Goal: Information Seeking & Learning: Learn about a topic

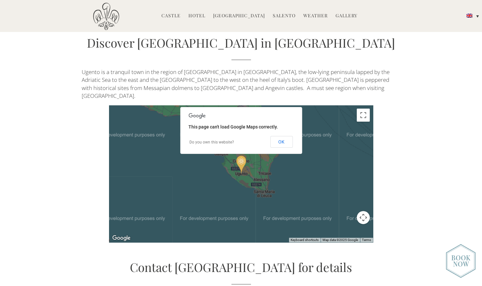
scroll to position [1432, 0]
click at [362, 210] on button "Map camera controls" at bounding box center [363, 216] width 13 height 13
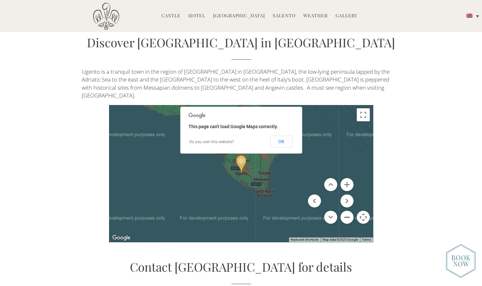
click at [347, 210] on button "Zoom out" at bounding box center [347, 216] width 13 height 13
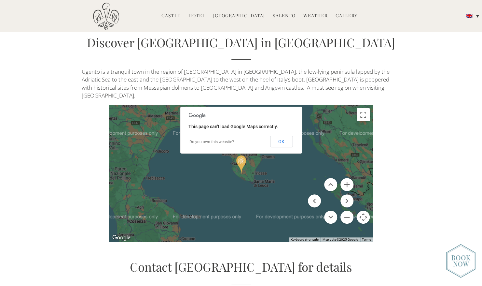
click at [347, 210] on button "Zoom out" at bounding box center [347, 216] width 13 height 13
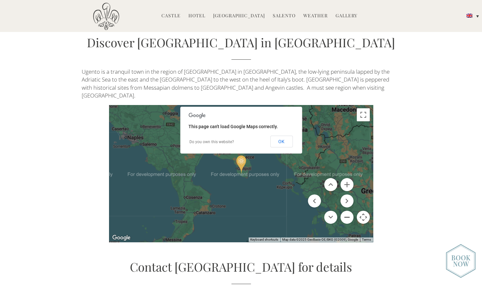
click at [347, 210] on button "Zoom out" at bounding box center [347, 216] width 13 height 13
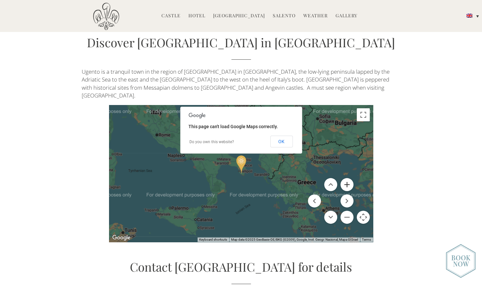
click at [346, 178] on button "Zoom in" at bounding box center [347, 184] width 13 height 13
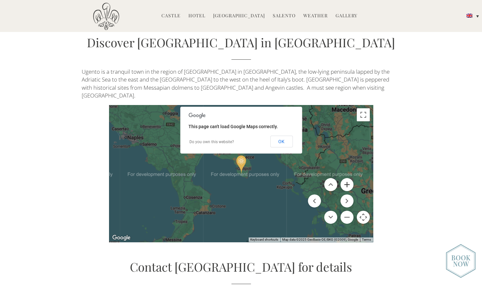
click at [346, 178] on button "Zoom in" at bounding box center [347, 184] width 13 height 13
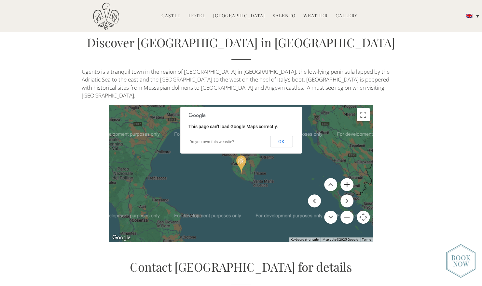
click at [346, 178] on button "Zoom in" at bounding box center [347, 184] width 13 height 13
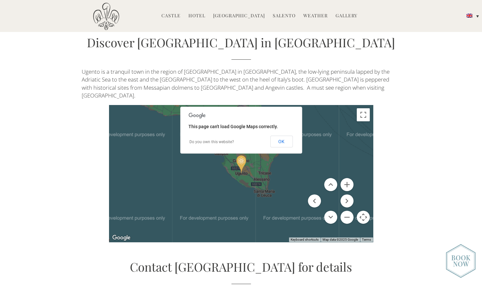
click at [340, 14] on link "Gallery" at bounding box center [347, 15] width 22 height 7
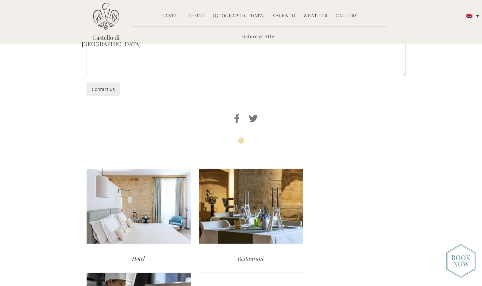
scroll to position [596, 0]
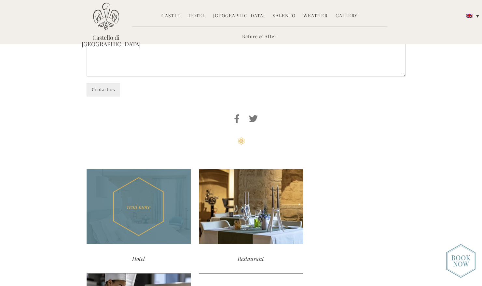
click at [119, 210] on div "read more" at bounding box center [139, 206] width 104 height 75
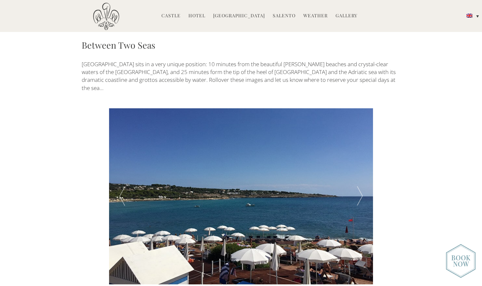
scroll to position [1077, 0]
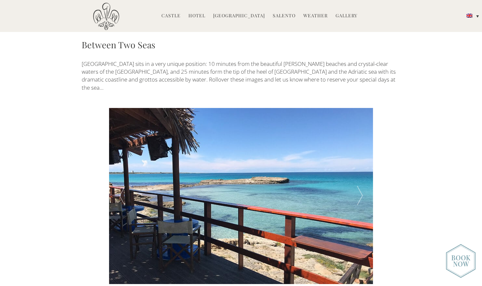
click at [359, 148] on div at bounding box center [360, 196] width 26 height 176
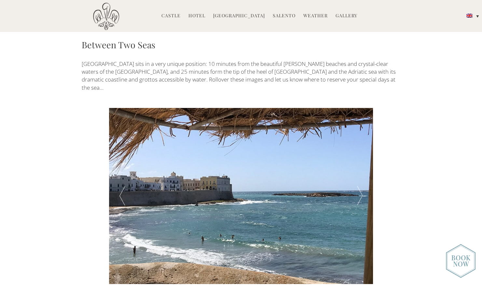
click at [359, 148] on div at bounding box center [360, 196] width 26 height 176
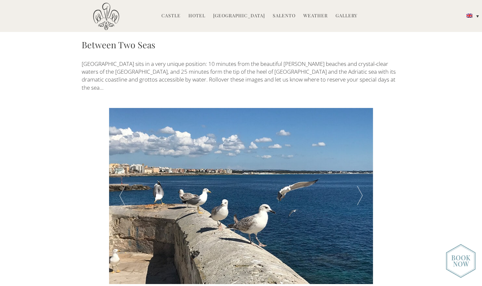
click at [359, 148] on div at bounding box center [360, 196] width 26 height 176
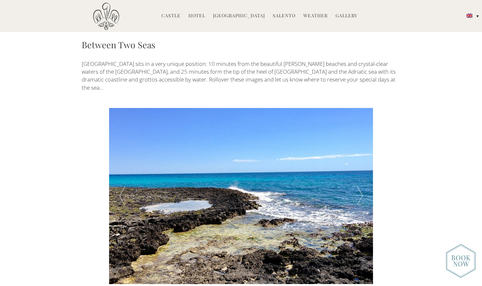
click at [359, 148] on div at bounding box center [360, 196] width 26 height 176
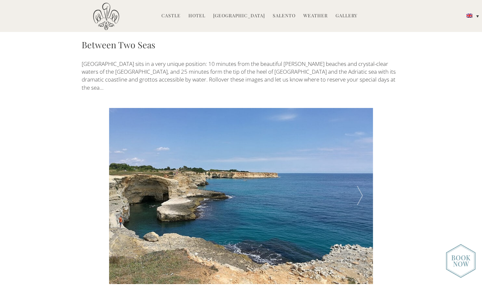
click at [359, 148] on div at bounding box center [360, 196] width 26 height 176
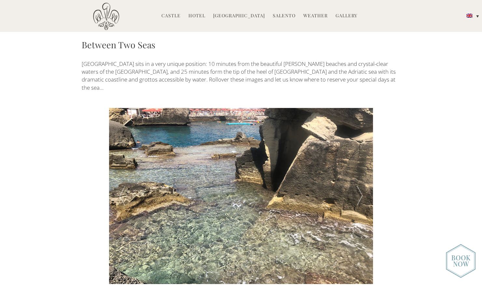
click at [359, 148] on div at bounding box center [360, 196] width 26 height 176
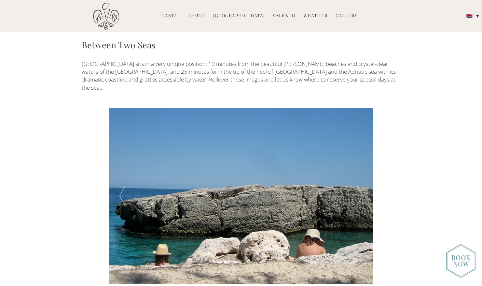
click at [359, 148] on div at bounding box center [360, 196] width 26 height 176
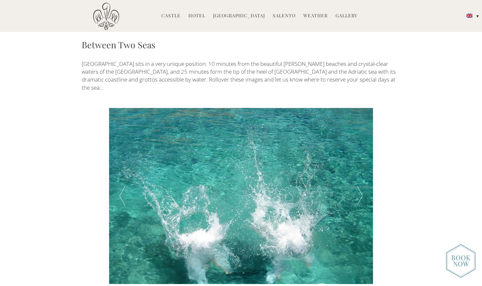
click at [359, 148] on div at bounding box center [360, 196] width 26 height 176
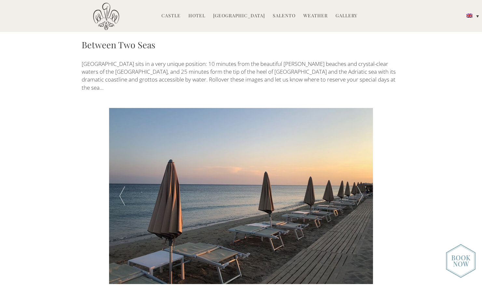
click at [359, 148] on div at bounding box center [360, 196] width 26 height 176
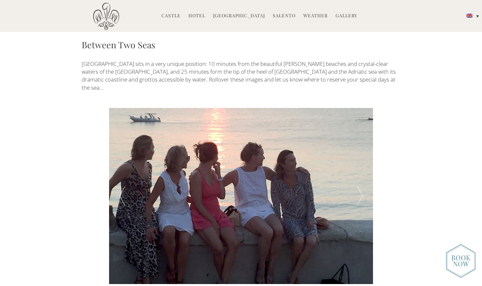
click at [359, 148] on div at bounding box center [360, 196] width 26 height 176
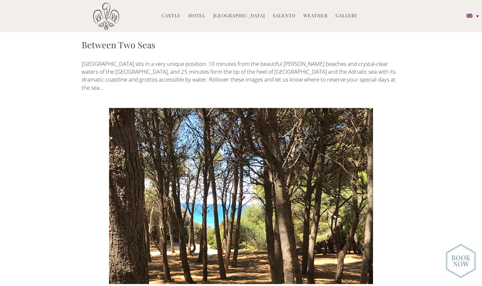
click at [359, 148] on div at bounding box center [360, 196] width 26 height 176
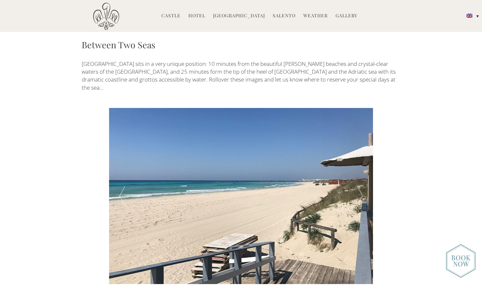
click at [359, 148] on div at bounding box center [360, 196] width 26 height 176
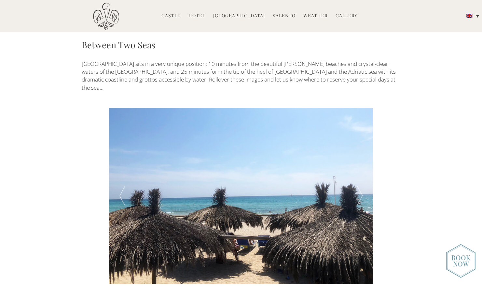
click at [359, 148] on div at bounding box center [360, 196] width 26 height 176
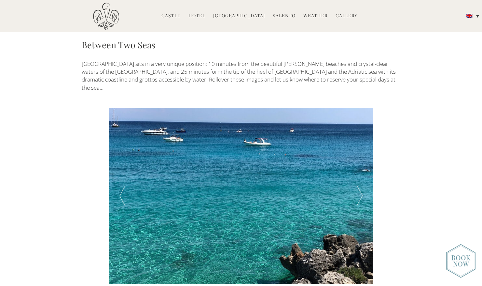
click at [359, 148] on div at bounding box center [360, 196] width 26 height 176
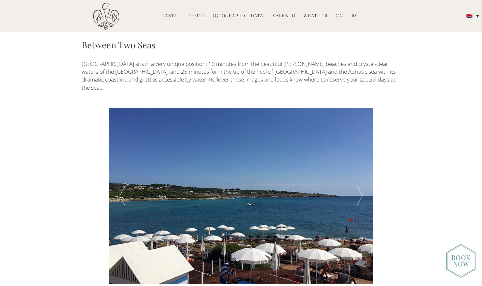
click at [359, 148] on div at bounding box center [360, 196] width 26 height 176
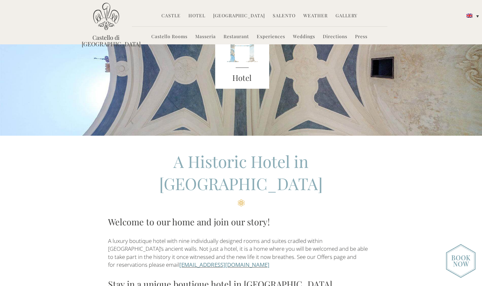
scroll to position [0, 0]
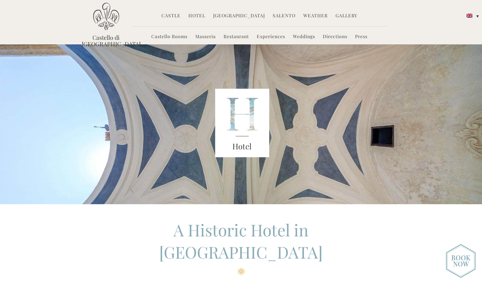
click at [99, 19] on img at bounding box center [106, 17] width 26 height 28
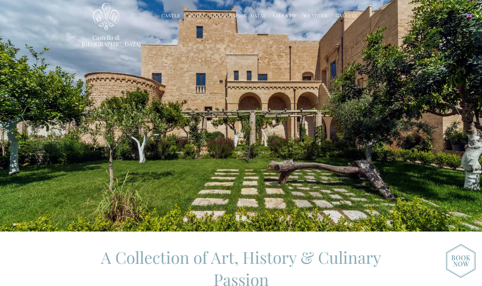
click at [462, 257] on img at bounding box center [461, 261] width 30 height 34
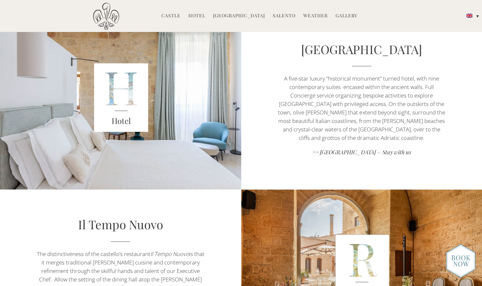
scroll to position [310, 0]
click at [391, 152] on link ">> Castello di Ugento – Stay with us" at bounding box center [361, 152] width 169 height 9
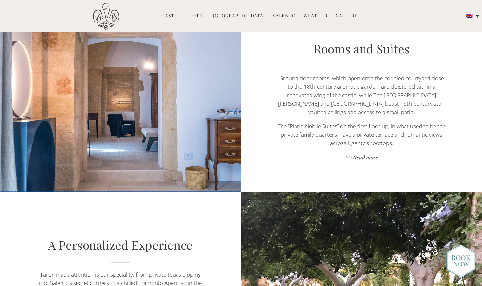
scroll to position [414, 0]
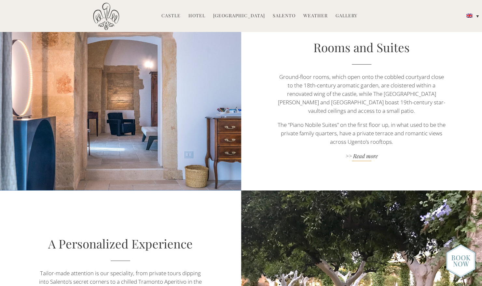
click at [369, 152] on link ">> Read more" at bounding box center [361, 156] width 169 height 9
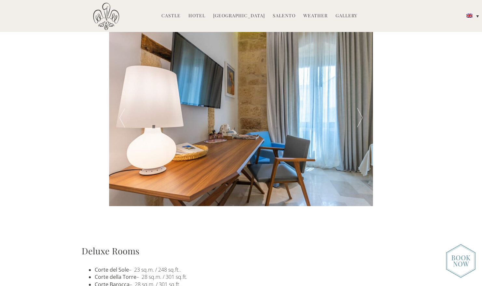
scroll to position [226, 0]
click at [361, 117] on div at bounding box center [360, 118] width 26 height 176
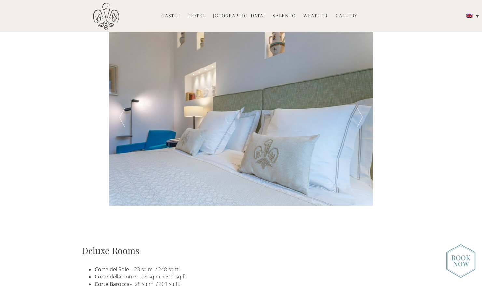
click at [361, 117] on div at bounding box center [360, 118] width 26 height 176
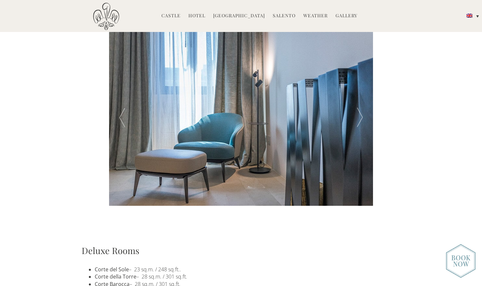
click at [361, 117] on div at bounding box center [360, 118] width 26 height 176
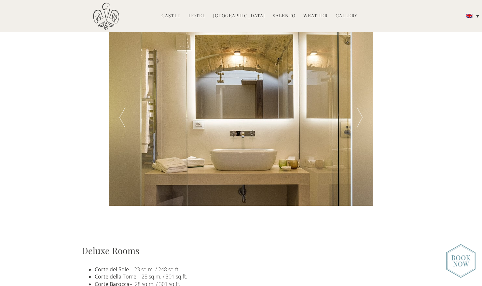
click at [361, 117] on div at bounding box center [360, 118] width 26 height 176
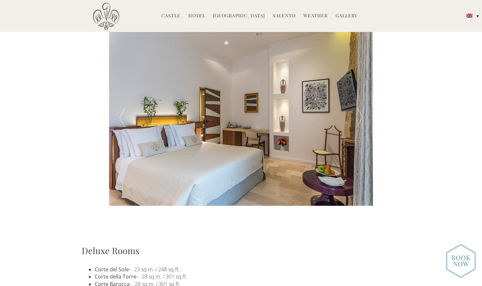
click at [361, 117] on div at bounding box center [360, 118] width 26 height 176
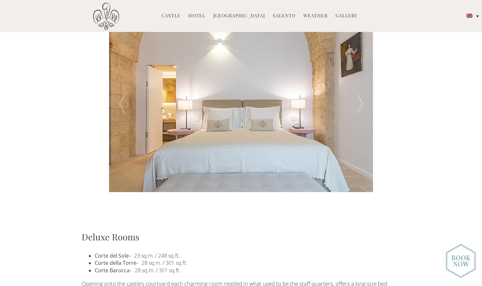
scroll to position [240, 0]
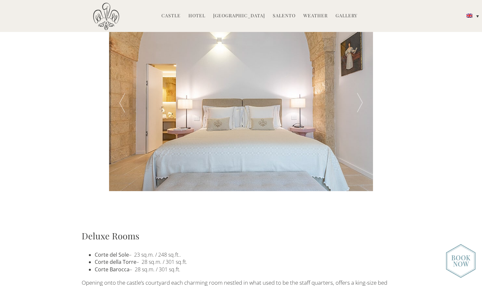
click at [361, 98] on div at bounding box center [360, 103] width 26 height 176
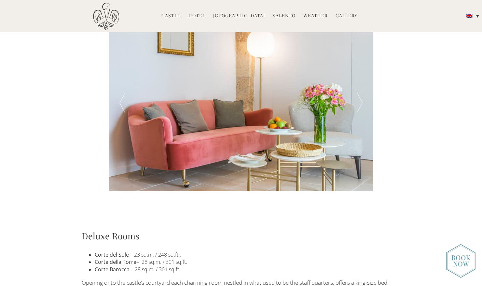
click at [361, 98] on div at bounding box center [360, 103] width 26 height 176
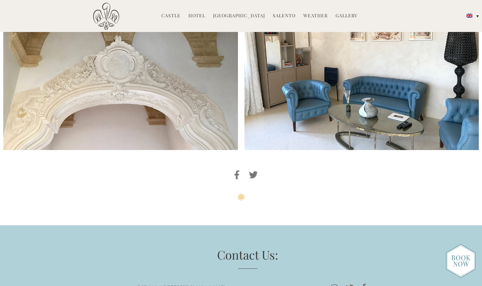
scroll to position [1694, 0]
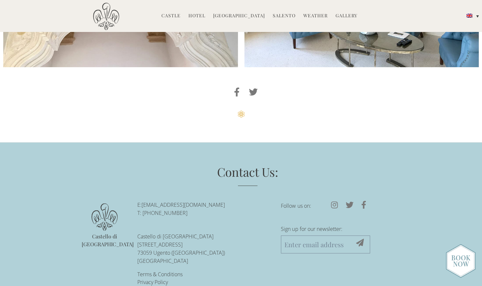
click at [340, 16] on link "Gallery" at bounding box center [347, 15] width 22 height 7
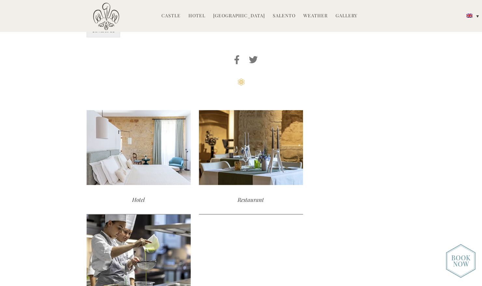
scroll to position [656, 0]
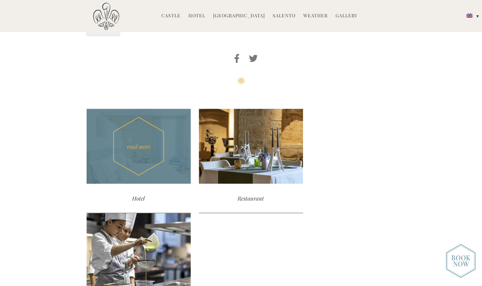
click at [129, 148] on div "read more" at bounding box center [139, 145] width 104 height 75
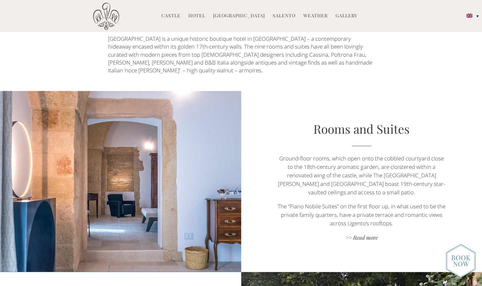
scroll to position [333, 0]
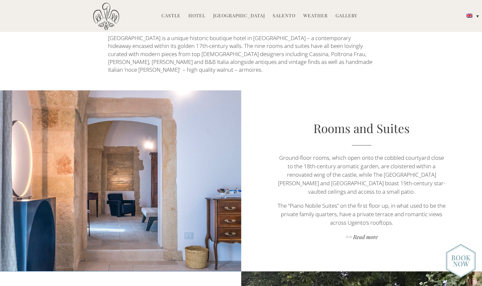
click at [458, 259] on img at bounding box center [461, 261] width 30 height 34
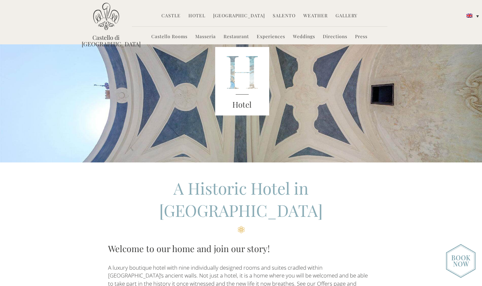
scroll to position [0, 0]
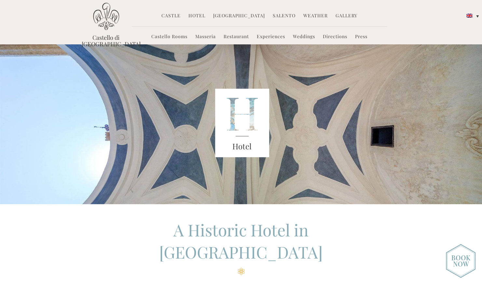
click at [275, 37] on link "Experiences" at bounding box center [271, 36] width 28 height 7
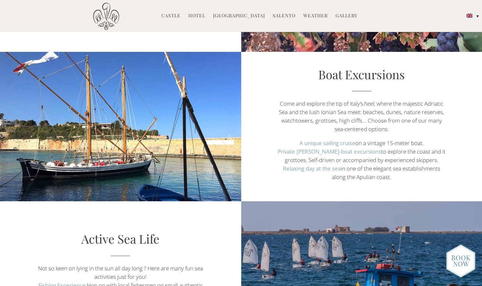
scroll to position [1036, 0]
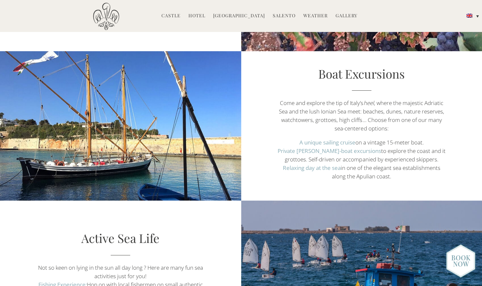
click at [293, 168] on strong "Relaxing day at the sea" at bounding box center [312, 167] width 58 height 7
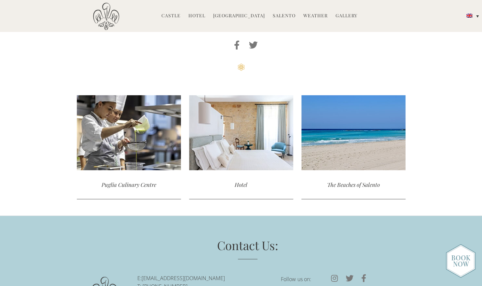
scroll to position [1979, 0]
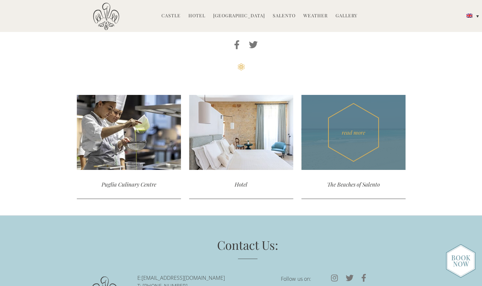
click at [349, 141] on div "read more" at bounding box center [353, 132] width 104 height 75
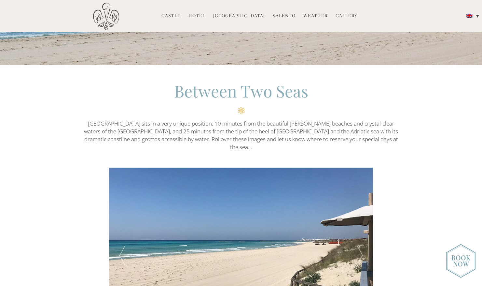
scroll to position [140, 0]
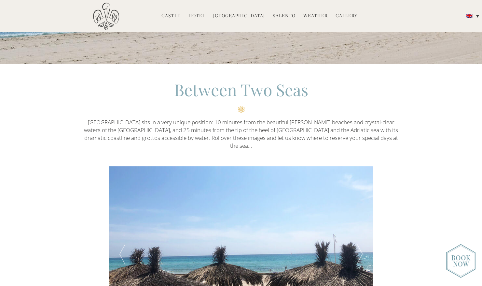
click at [349, 141] on p "Castello di Ugento sits in a very unique position: 10 minutes from the beautifu…" at bounding box center [241, 134] width 319 height 32
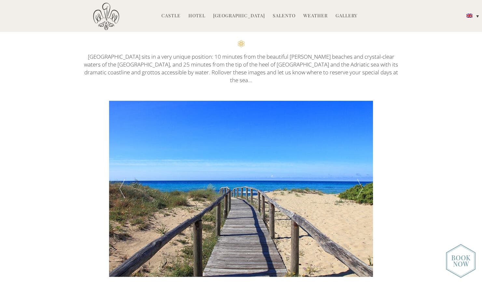
scroll to position [210, 0]
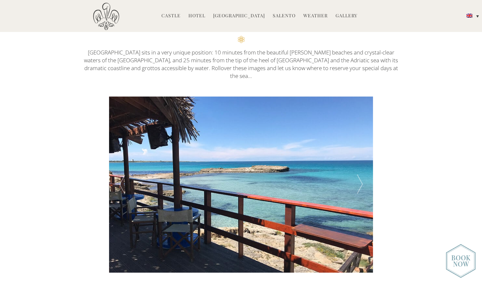
click at [360, 175] on div at bounding box center [360, 184] width 26 height 176
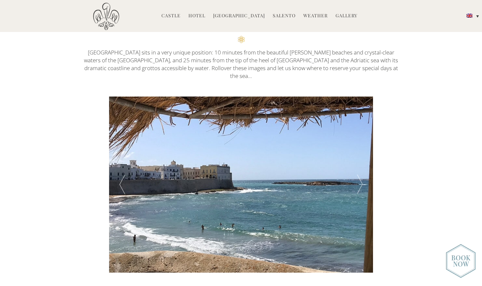
click at [360, 175] on div at bounding box center [360, 184] width 26 height 176
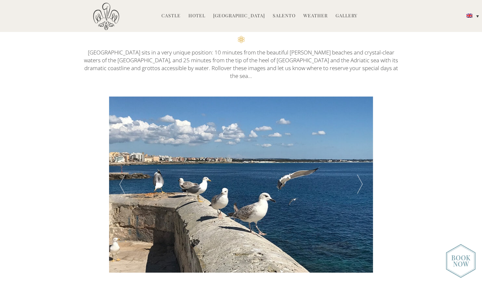
click at [360, 175] on div at bounding box center [360, 184] width 26 height 176
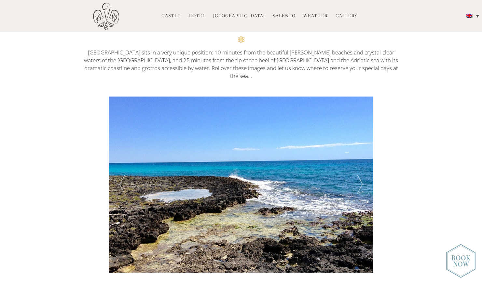
click at [360, 175] on div at bounding box center [360, 184] width 26 height 176
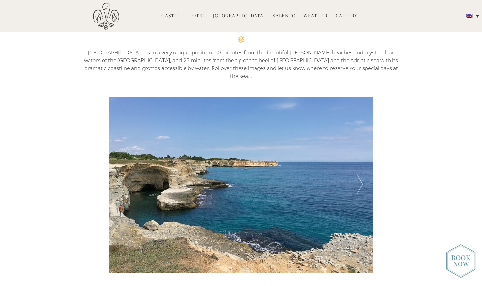
click at [360, 175] on div at bounding box center [360, 184] width 26 height 176
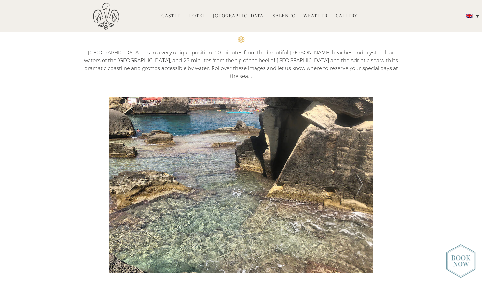
click at [360, 175] on div at bounding box center [360, 184] width 26 height 176
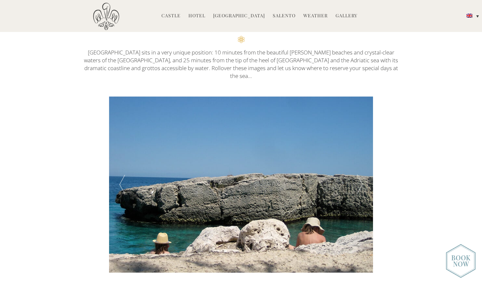
click at [360, 175] on div at bounding box center [360, 184] width 26 height 176
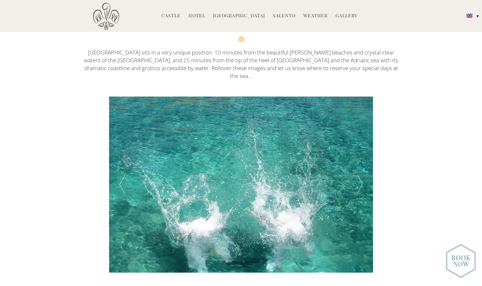
click at [360, 175] on div at bounding box center [360, 184] width 26 height 176
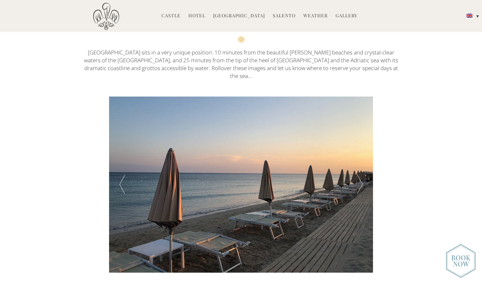
click at [360, 175] on div at bounding box center [360, 184] width 26 height 176
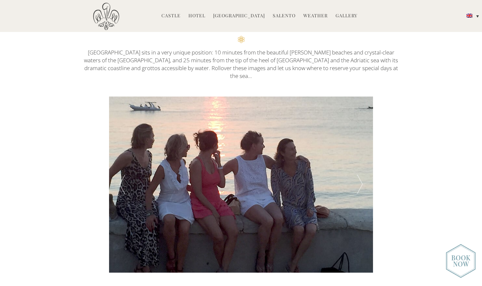
click at [360, 175] on div at bounding box center [360, 184] width 26 height 176
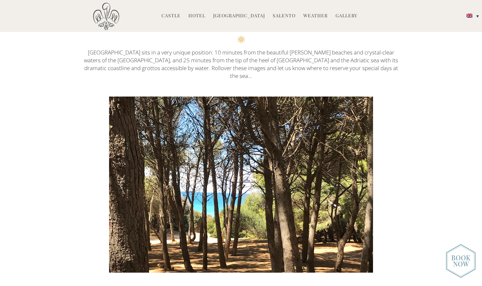
click at [360, 175] on div at bounding box center [360, 184] width 26 height 176
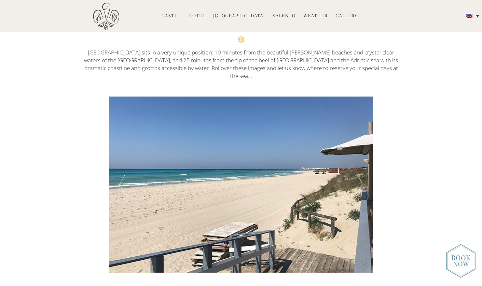
click at [360, 175] on div at bounding box center [360, 184] width 26 height 176
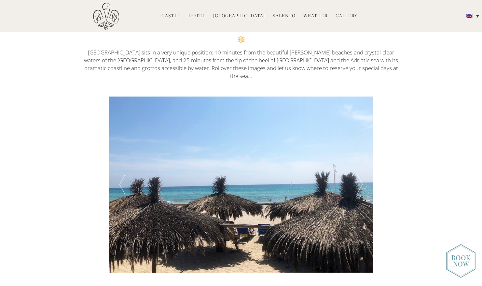
click at [360, 175] on div at bounding box center [360, 184] width 26 height 176
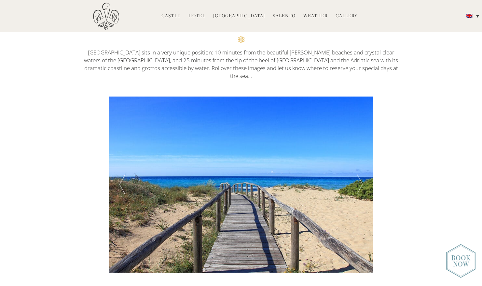
click at [360, 175] on div at bounding box center [360, 184] width 26 height 176
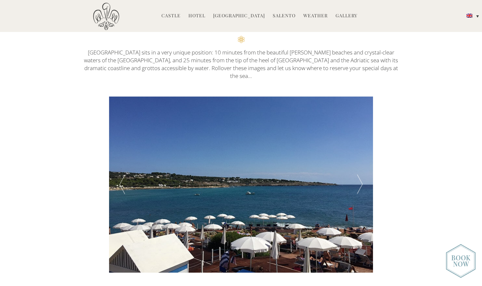
click at [360, 175] on div at bounding box center [360, 184] width 26 height 176
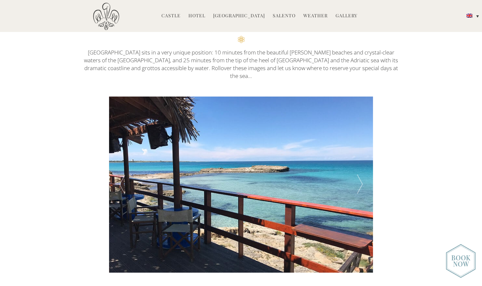
click at [360, 175] on div at bounding box center [360, 184] width 26 height 176
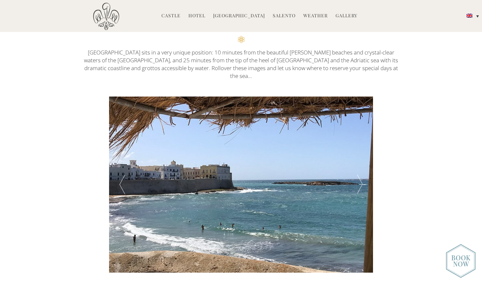
click at [360, 175] on div at bounding box center [360, 184] width 26 height 176
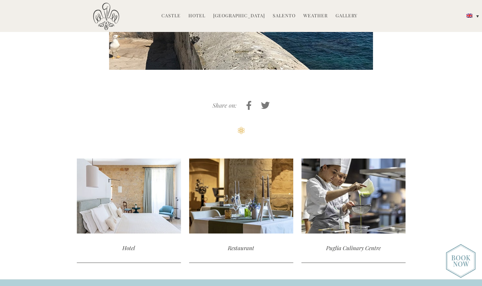
scroll to position [414, 0]
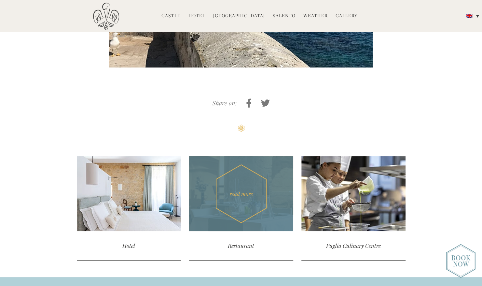
click at [204, 194] on div "read more" at bounding box center [241, 193] width 104 height 75
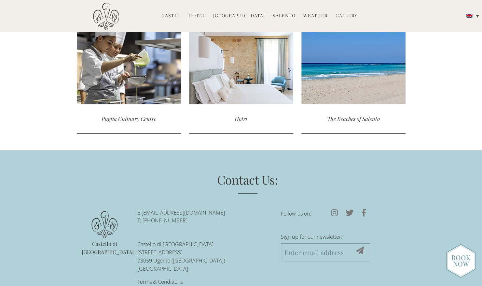
scroll to position [1373, 0]
